Goal: Information Seeking & Learning: Learn about a topic

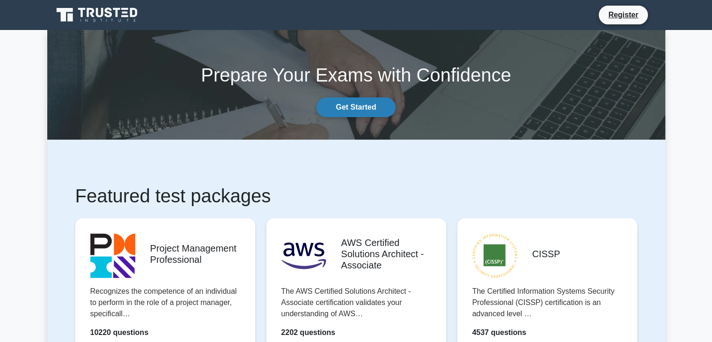
click at [358, 110] on link "Get Started" at bounding box center [356, 107] width 79 height 20
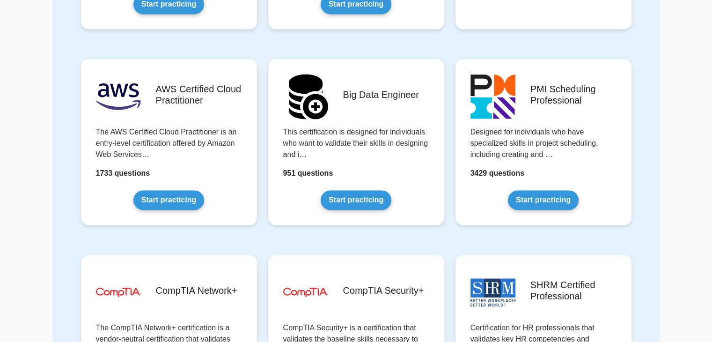
scroll to position [1374, 0]
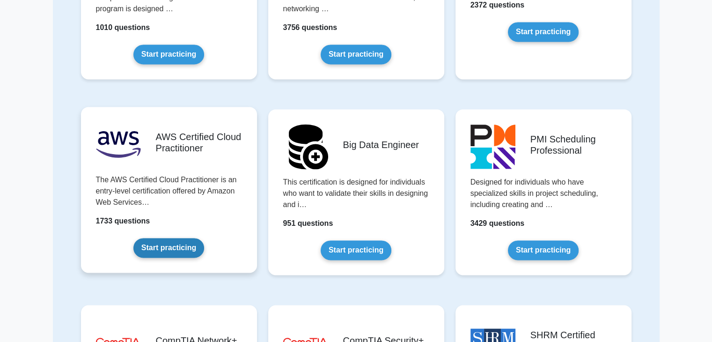
click at [174, 247] on link "Start practicing" at bounding box center [168, 248] width 71 height 20
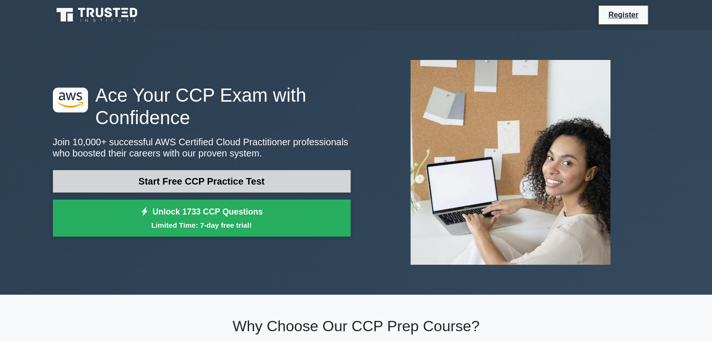
click at [274, 184] on link "Start Free CCP Practice Test" at bounding box center [202, 181] width 298 height 22
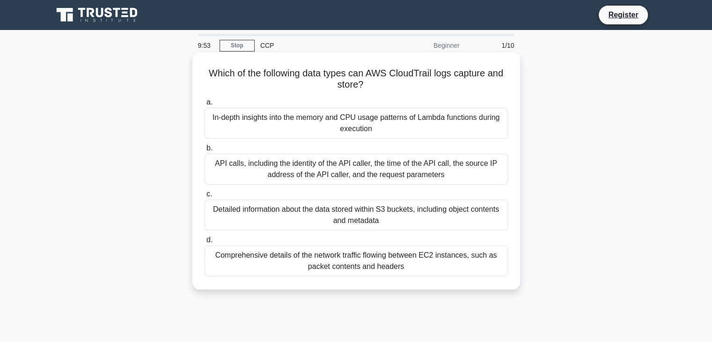
click at [296, 178] on div "API calls, including the identity of the API caller, the time of the API call, …" at bounding box center [356, 169] width 303 height 31
click at [205, 151] on input "b. API calls, including the identity of the API caller, the time of the API cal…" at bounding box center [205, 148] width 0 height 6
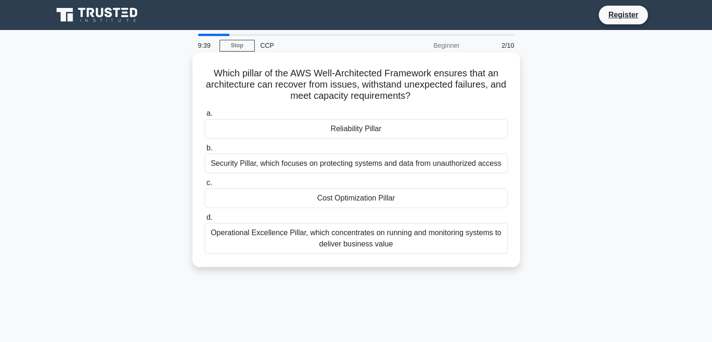
click at [458, 120] on div "Reliability Pillar" at bounding box center [356, 129] width 303 height 20
click at [205, 117] on input "a. Reliability Pillar" at bounding box center [205, 114] width 0 height 6
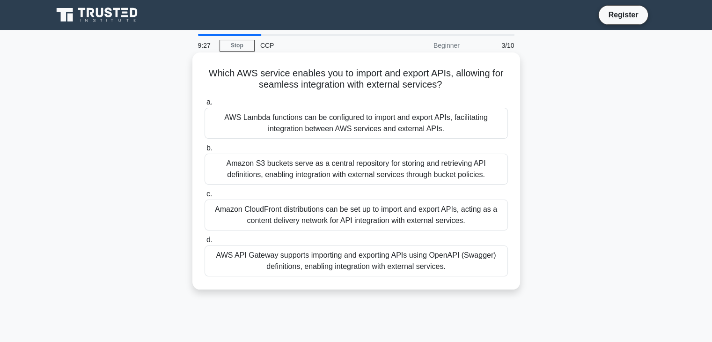
click at [311, 263] on div "AWS API Gateway supports importing and exporting APIs using OpenAPI (Swagger) d…" at bounding box center [356, 260] width 303 height 31
click at [205, 243] on input "d. AWS API Gateway supports importing and exporting APIs using OpenAPI (Swagger…" at bounding box center [205, 240] width 0 height 6
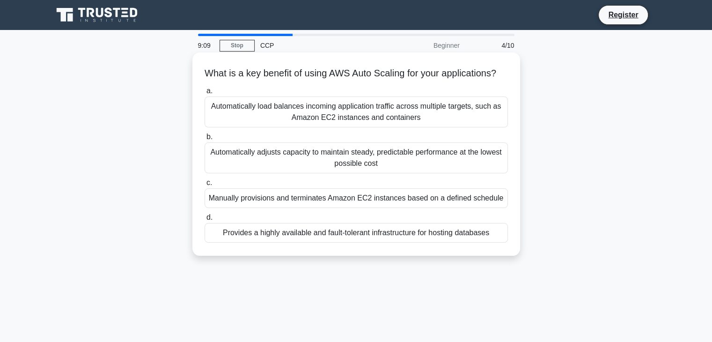
click at [436, 123] on div "Automatically load balances incoming application traffic across multiple target…" at bounding box center [356, 111] width 303 height 31
click at [205, 94] on input "a. Automatically load balances incoming application traffic across multiple tar…" at bounding box center [205, 91] width 0 height 6
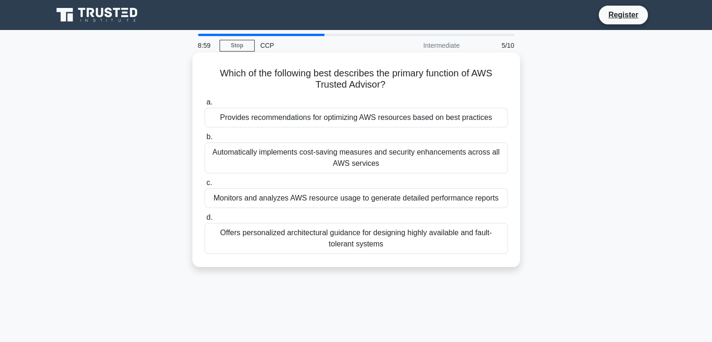
click at [404, 121] on div "Provides recommendations for optimizing AWS resources based on best practices" at bounding box center [356, 118] width 303 height 20
click at [205, 105] on input "a. Provides recommendations for optimizing AWS resources based on best practices" at bounding box center [205, 102] width 0 height 6
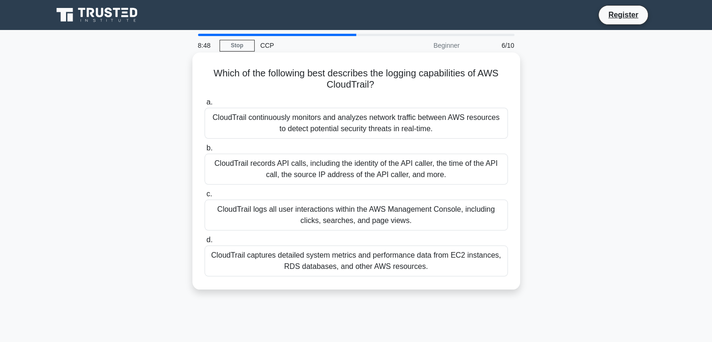
click at [298, 170] on div "CloudTrail records API calls, including the identity of the API caller, the tim…" at bounding box center [356, 169] width 303 height 31
click at [205, 151] on input "b. CloudTrail records API calls, including the identity of the API caller, the …" at bounding box center [205, 148] width 0 height 6
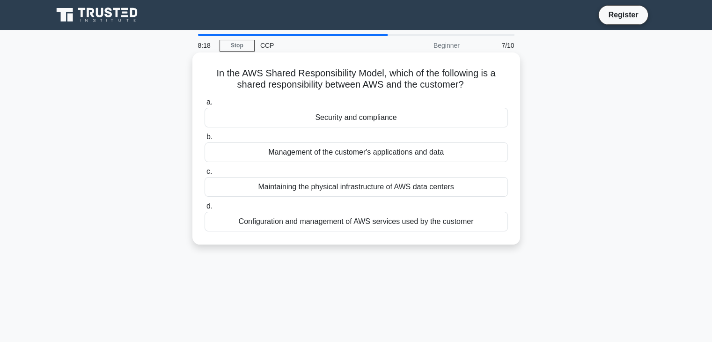
click at [383, 120] on div "Security and compliance" at bounding box center [356, 118] width 303 height 20
click at [205, 105] on input "a. Security and compliance" at bounding box center [205, 102] width 0 height 6
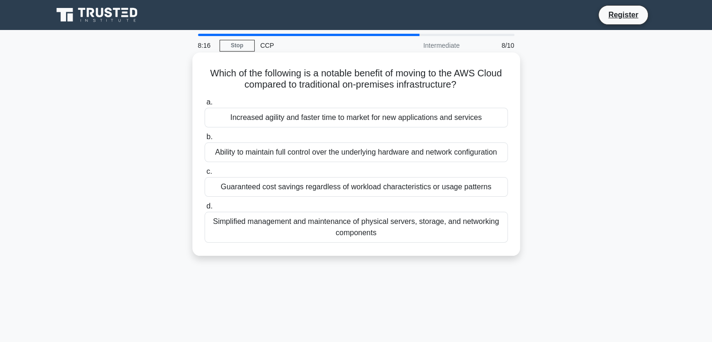
click at [383, 121] on div "Increased agility and faster time to market for new applications and services" at bounding box center [356, 118] width 303 height 20
click at [205, 105] on input "a. Increased agility and faster time to market for new applications and services" at bounding box center [205, 102] width 0 height 6
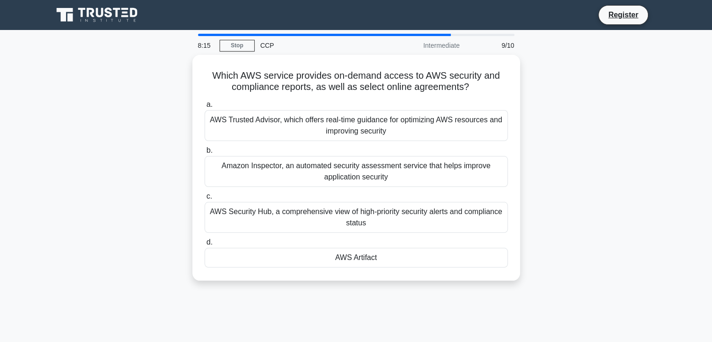
click at [383, 121] on div "AWS Trusted Advisor, which offers real-time guidance for optimizing AWS resourc…" at bounding box center [356, 125] width 303 height 31
click at [205, 108] on input "a. AWS Trusted Advisor, which offers real-time guidance for optimizing AWS reso…" at bounding box center [205, 105] width 0 height 6
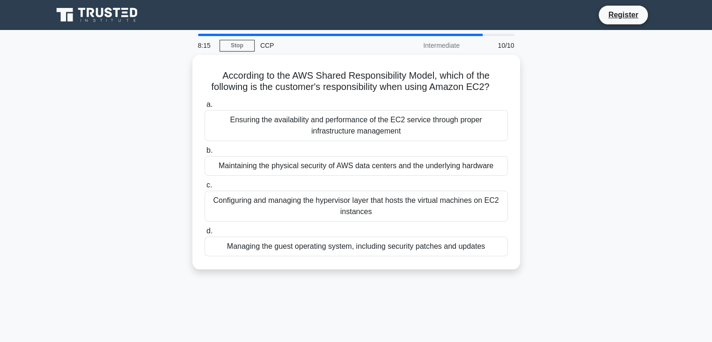
click at [383, 121] on div "Ensuring the availability and performance of the EC2 service through proper inf…" at bounding box center [356, 125] width 303 height 31
click at [205, 108] on input "a. Ensuring the availability and performance of the EC2 service through proper …" at bounding box center [205, 105] width 0 height 6
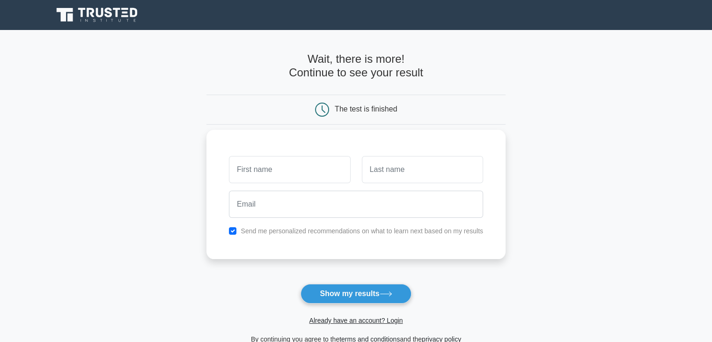
click at [327, 175] on input "text" at bounding box center [289, 169] width 121 height 27
type input "[PERSON_NAME]"
click at [412, 178] on input "text" at bounding box center [422, 169] width 121 height 27
type input "Mangal"
click at [399, 220] on div at bounding box center [356, 204] width 266 height 35
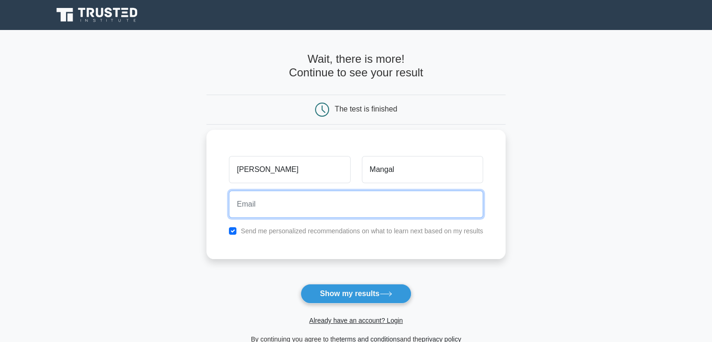
click at [350, 214] on input "email" at bounding box center [356, 204] width 254 height 27
type input "[EMAIL_ADDRESS][DOMAIN_NAME]"
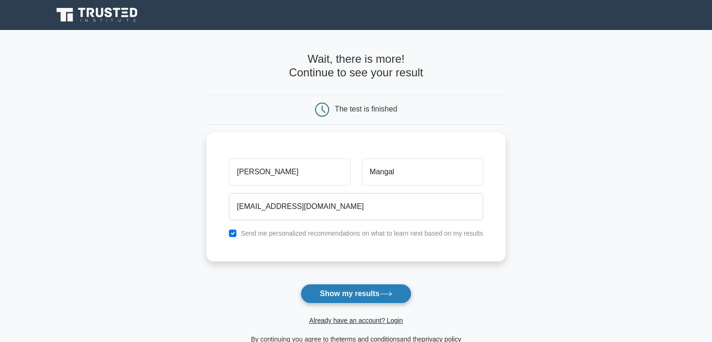
click at [383, 292] on icon at bounding box center [386, 293] width 13 height 5
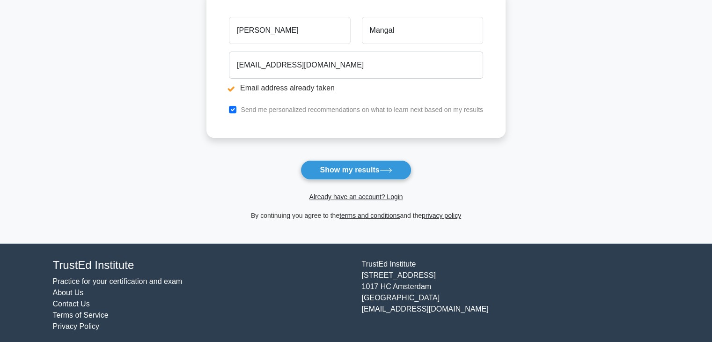
scroll to position [181, 0]
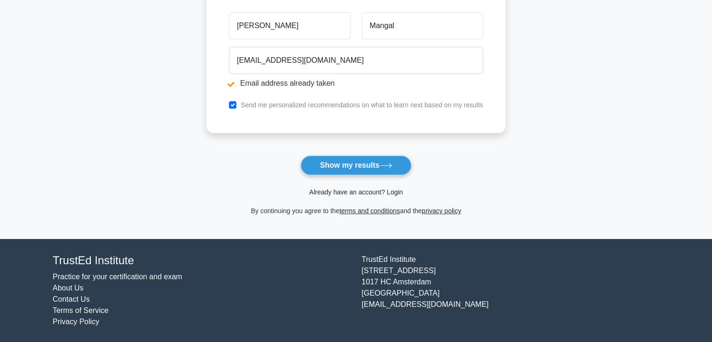
click at [371, 190] on link "Already have an account? Login" at bounding box center [356, 191] width 94 height 7
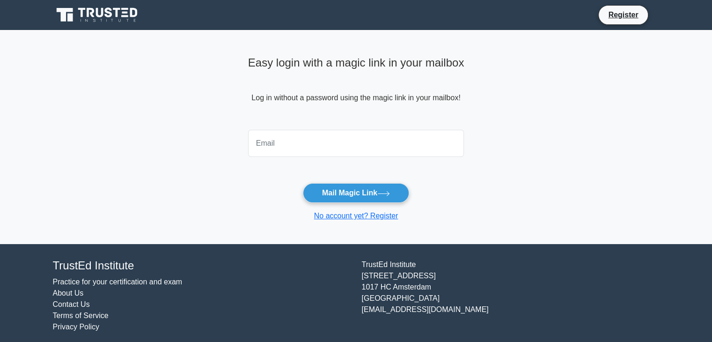
click at [378, 159] on div at bounding box center [357, 143] width 228 height 35
click at [358, 152] on input "email" at bounding box center [356, 143] width 216 height 27
type input "gaganmangal350@gmail.com"
click at [359, 181] on form "gaganmangal350@gmail.com Mail Magic Link No account yet? Register" at bounding box center [356, 174] width 216 height 96
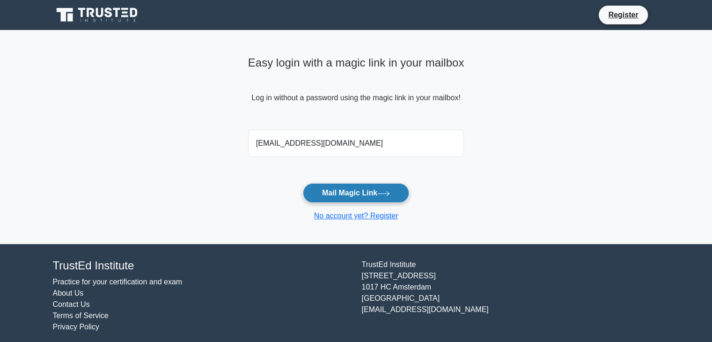
click at [365, 190] on button "Mail Magic Link" at bounding box center [356, 193] width 106 height 20
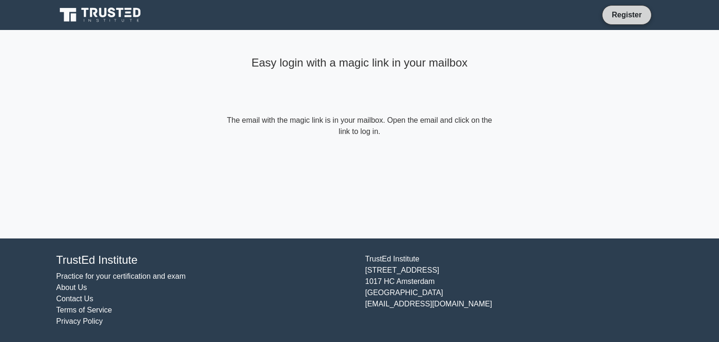
click at [620, 17] on link "Register" at bounding box center [627, 15] width 41 height 12
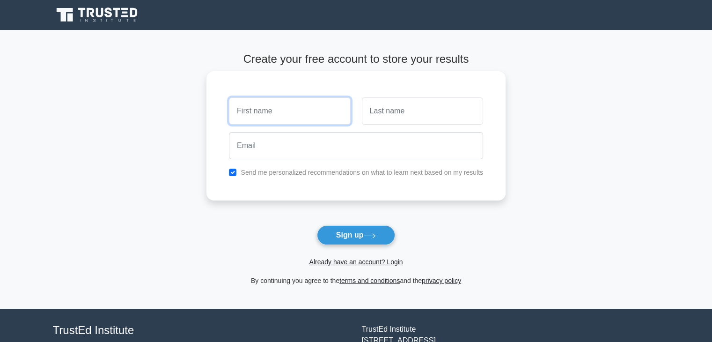
click at [301, 124] on input "text" at bounding box center [289, 110] width 121 height 27
type input "[PERSON_NAME]"
click at [414, 119] on input "text" at bounding box center [422, 110] width 121 height 27
type input "Mangal"
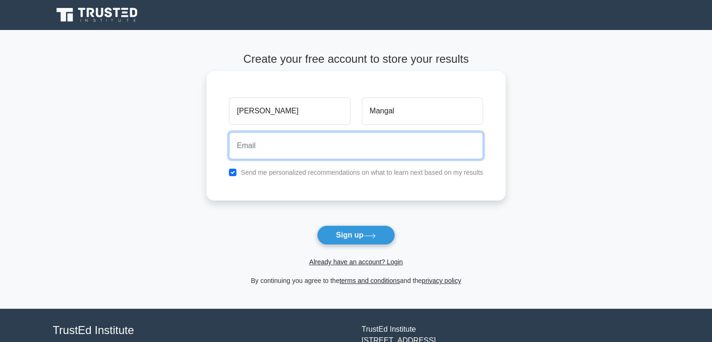
click at [394, 151] on input "email" at bounding box center [356, 145] width 254 height 27
type input "djain@gmail.com"
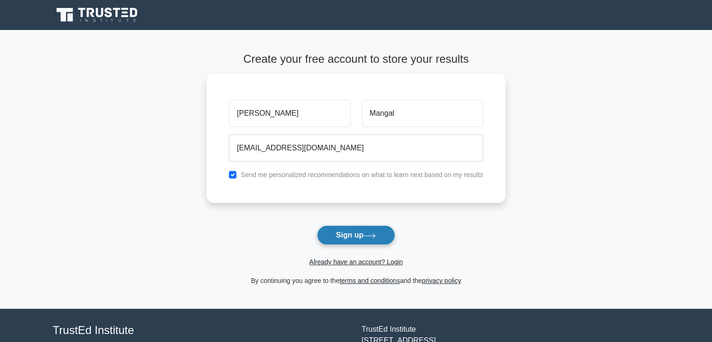
click at [364, 231] on button "Sign up" at bounding box center [356, 235] width 79 height 20
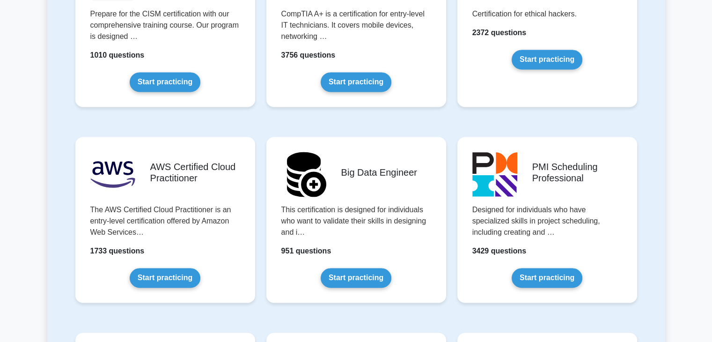
scroll to position [1499, 0]
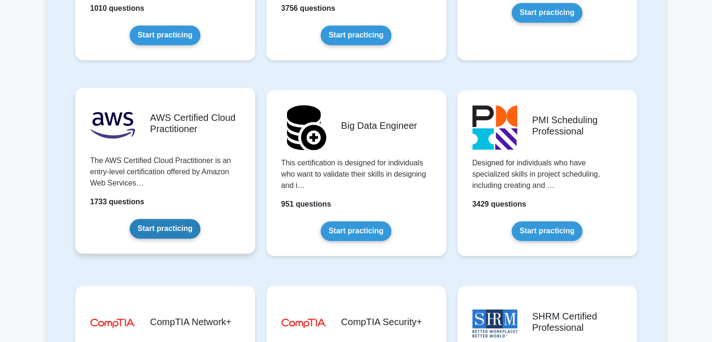
click at [175, 229] on link "Start practicing" at bounding box center [165, 229] width 71 height 20
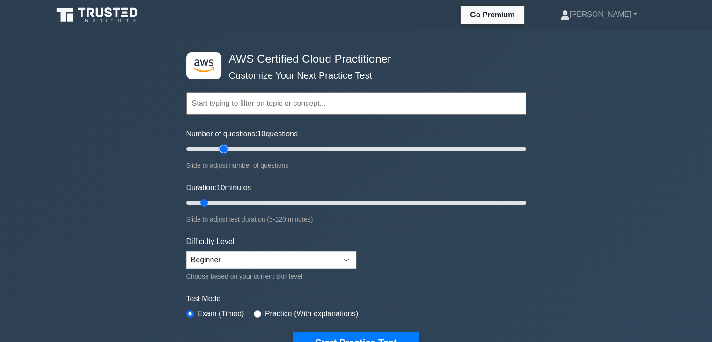
type input "25"
click at [227, 153] on input "Number of questions: 10 questions" at bounding box center [356, 148] width 340 height 11
type input "30"
click at [258, 197] on input "Duration: 10 minutes" at bounding box center [356, 202] width 340 height 11
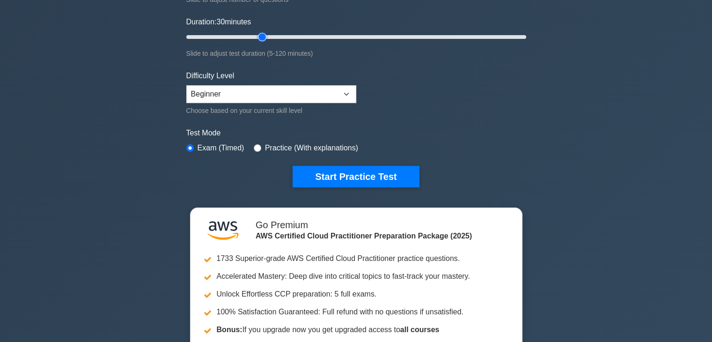
scroll to position [187, 0]
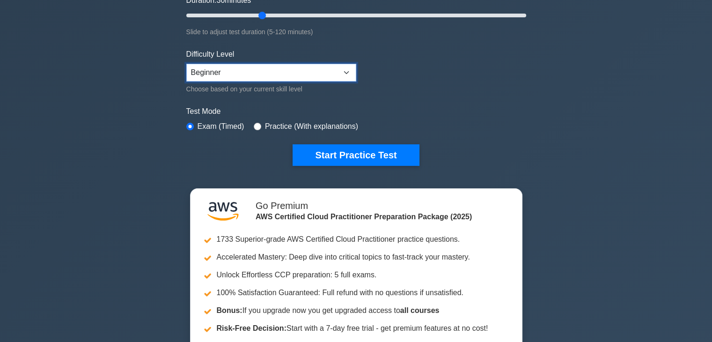
click at [279, 77] on select "Beginner Intermediate Expert" at bounding box center [271, 73] width 170 height 18
select select "intermediate"
click at [186, 64] on select "Beginner Intermediate Expert" at bounding box center [271, 73] width 170 height 18
click at [275, 126] on label "Practice (With explanations)" at bounding box center [311, 126] width 93 height 11
click at [277, 125] on label "Practice (With explanations)" at bounding box center [311, 126] width 93 height 11
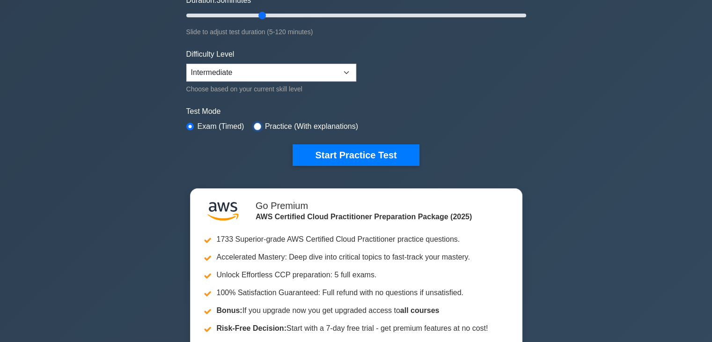
click at [254, 124] on input "radio" at bounding box center [257, 126] width 7 height 7
radio input "true"
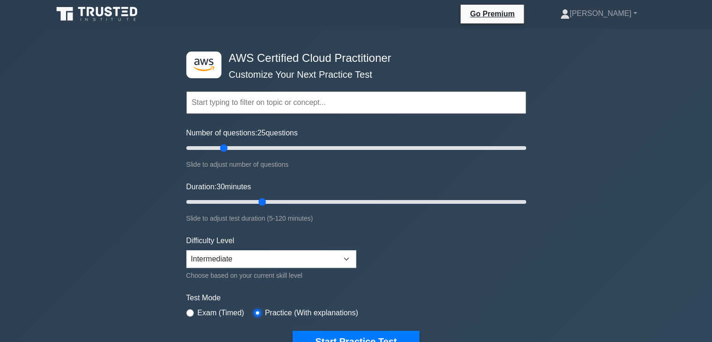
scroll to position [0, 0]
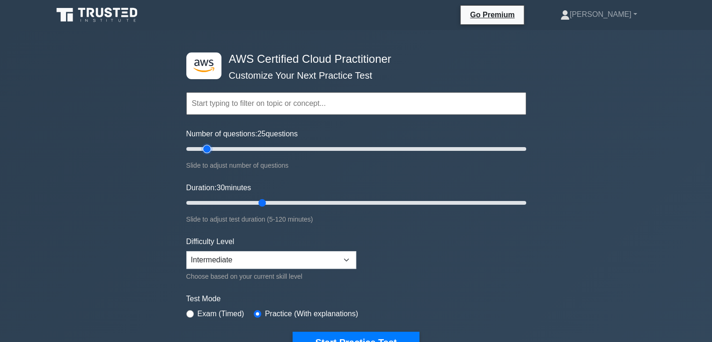
click at [202, 148] on input "Number of questions: 25 questions" at bounding box center [356, 148] width 340 height 11
type input "5"
click at [191, 143] on input "Number of questions: 5 questions" at bounding box center [356, 148] width 340 height 11
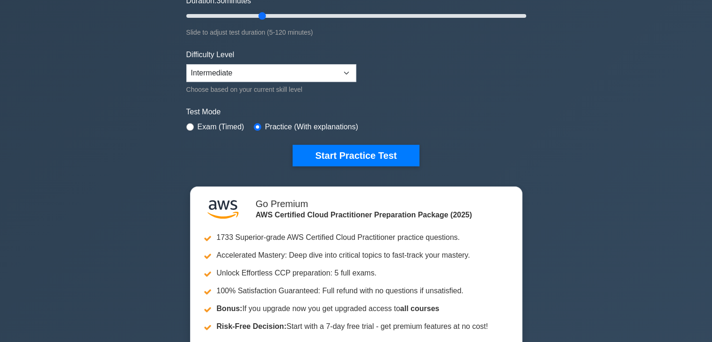
scroll to position [187, 0]
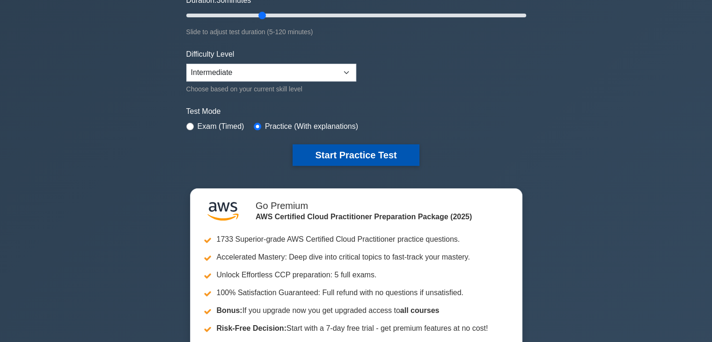
click at [363, 155] on button "Start Practice Test" at bounding box center [356, 155] width 126 height 22
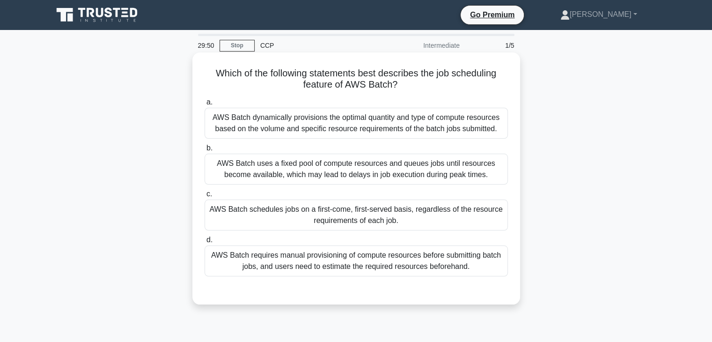
click at [282, 214] on div "AWS Batch schedules jobs on a first-come, first-served basis, regardless of the…" at bounding box center [356, 215] width 303 height 31
click at [205, 197] on input "c. AWS Batch schedules jobs on a first-come, first-served basis, regardless of …" at bounding box center [205, 194] width 0 height 6
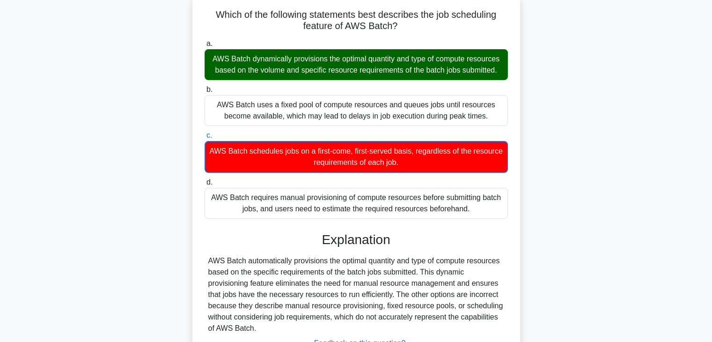
scroll to position [164, 0]
